Goal: Find specific page/section: Find specific page/section

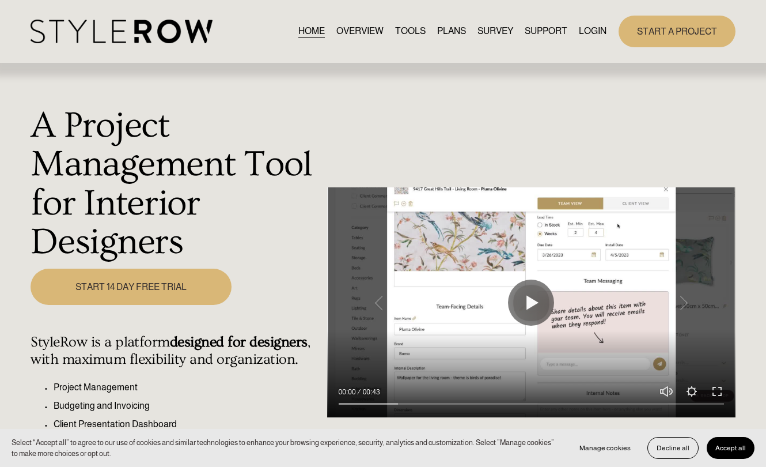
click at [598, 28] on link "LOGIN" at bounding box center [593, 32] width 28 height 16
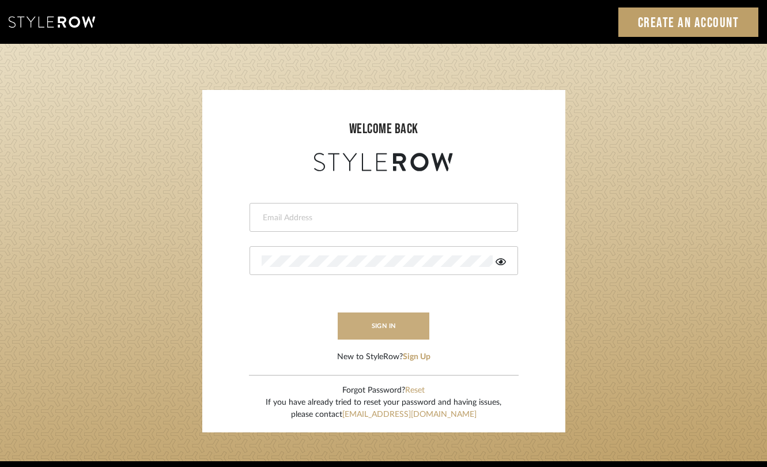
type input "[PERSON_NAME][EMAIL_ADDRESS][DOMAIN_NAME]"
click at [387, 321] on button "sign in" at bounding box center [384, 325] width 92 height 27
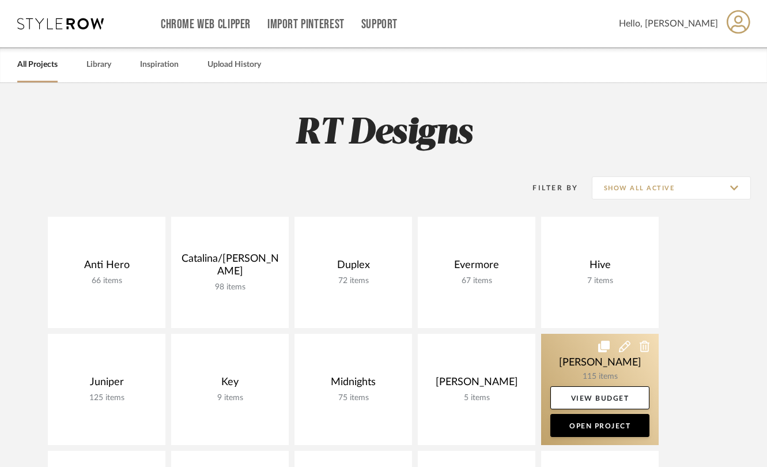
click at [578, 369] on link at bounding box center [600, 389] width 118 height 111
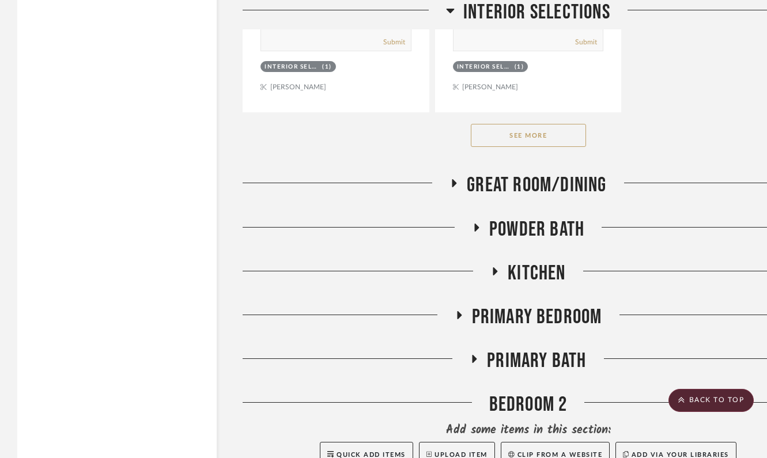
scroll to position [1989, 0]
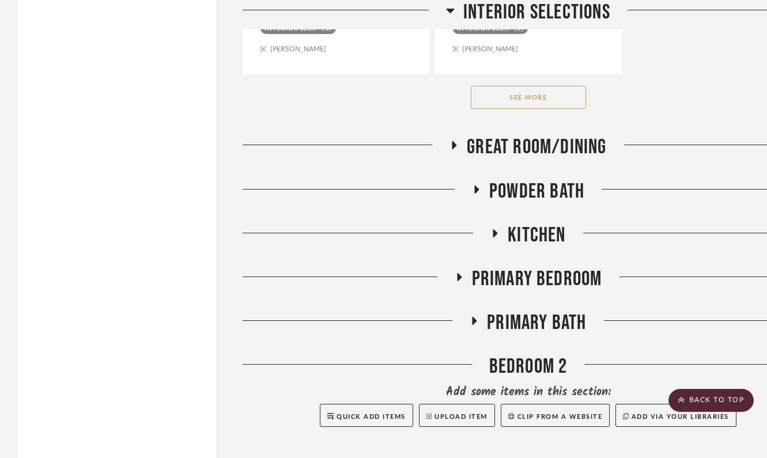
click at [474, 317] on icon at bounding box center [474, 321] width 5 height 8
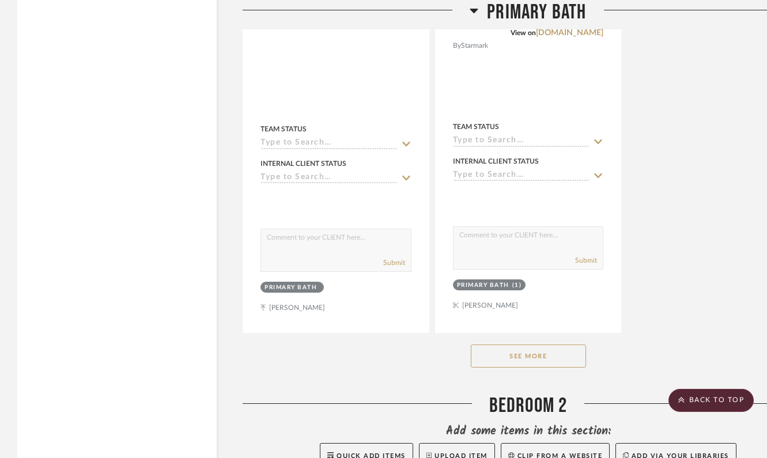
scroll to position [3596, 0]
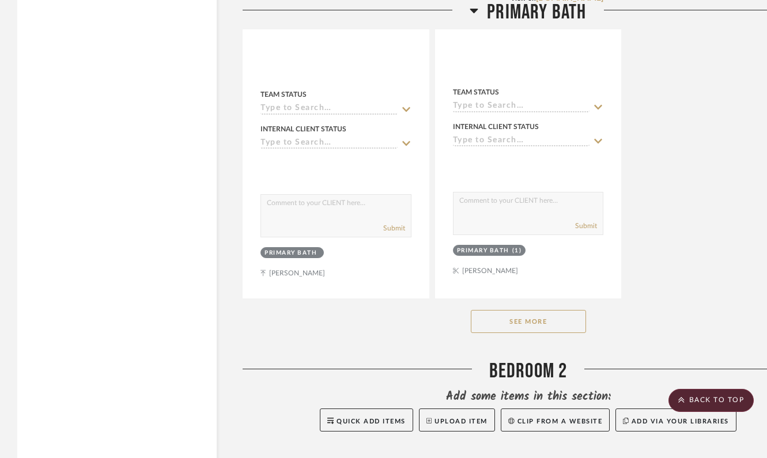
click at [566, 310] on button "See More" at bounding box center [528, 321] width 115 height 23
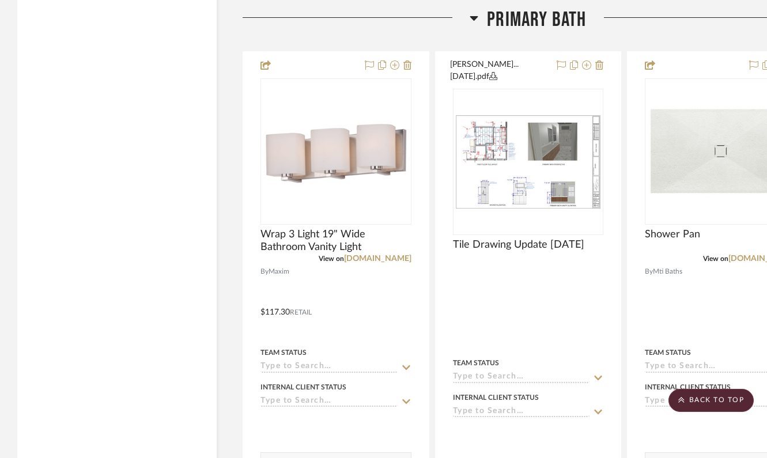
scroll to position [2288, 0]
